Goal: Navigation & Orientation: Go to known website

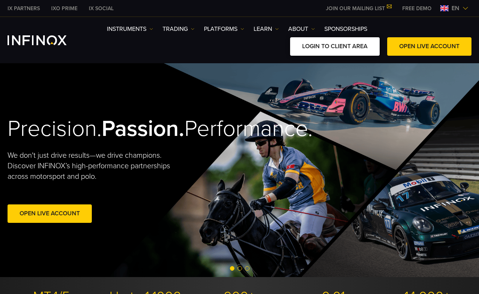
drag, startPoint x: 0, startPoint y: 0, endPoint x: 341, endPoint y: 52, distance: 344.5
click at [341, 52] on link "LOGIN TO CLIENT AREA" at bounding box center [335, 46] width 90 height 18
click at [321, 49] on link "LOGIN TO CLIENT AREA" at bounding box center [335, 46] width 90 height 18
click at [308, 53] on link "LOGIN TO CLIENT AREA" at bounding box center [335, 46] width 90 height 18
